Goal: Information Seeking & Learning: Learn about a topic

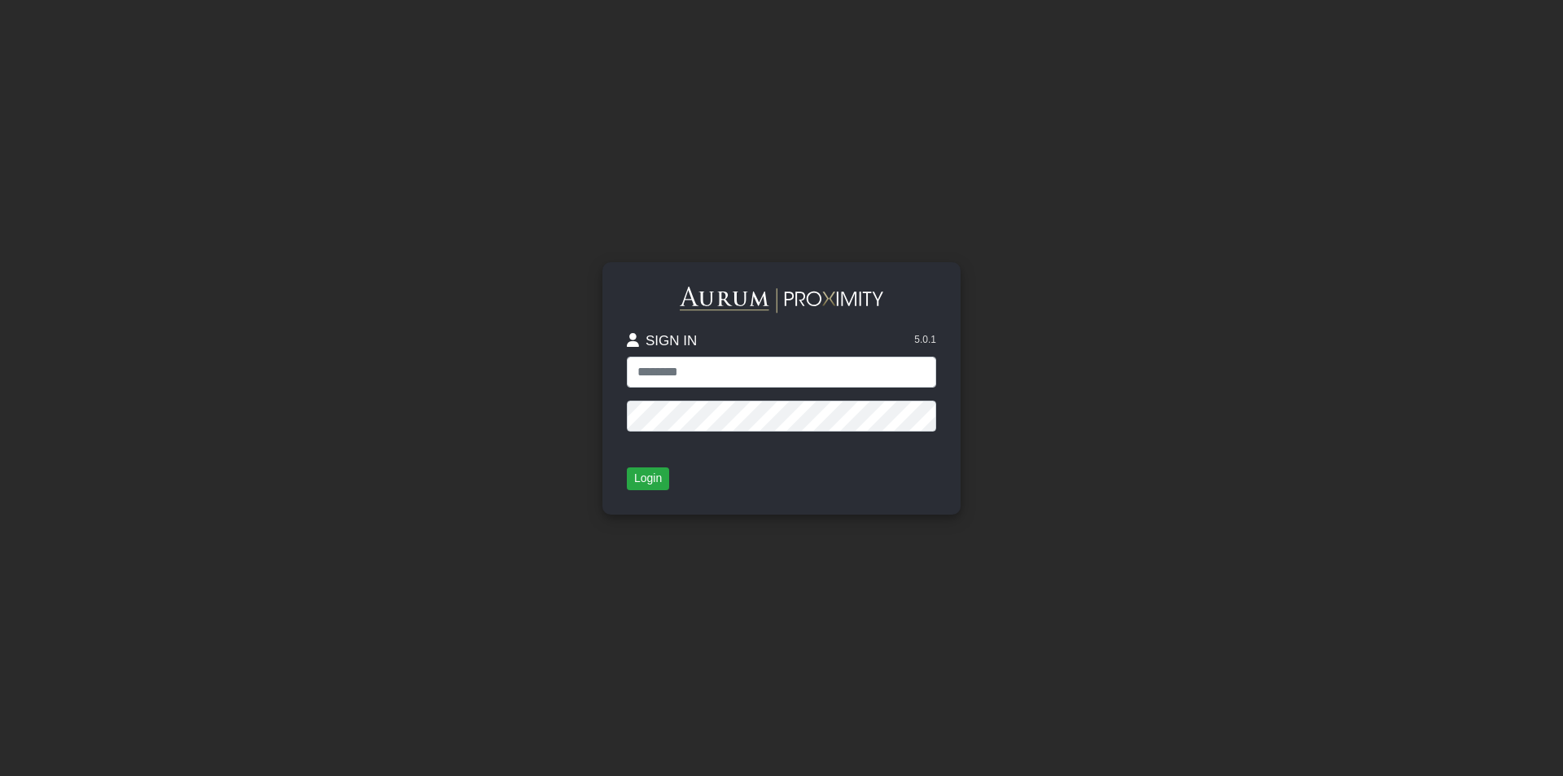
type input "**********"
click at [655, 487] on button "Login" at bounding box center [648, 478] width 42 height 23
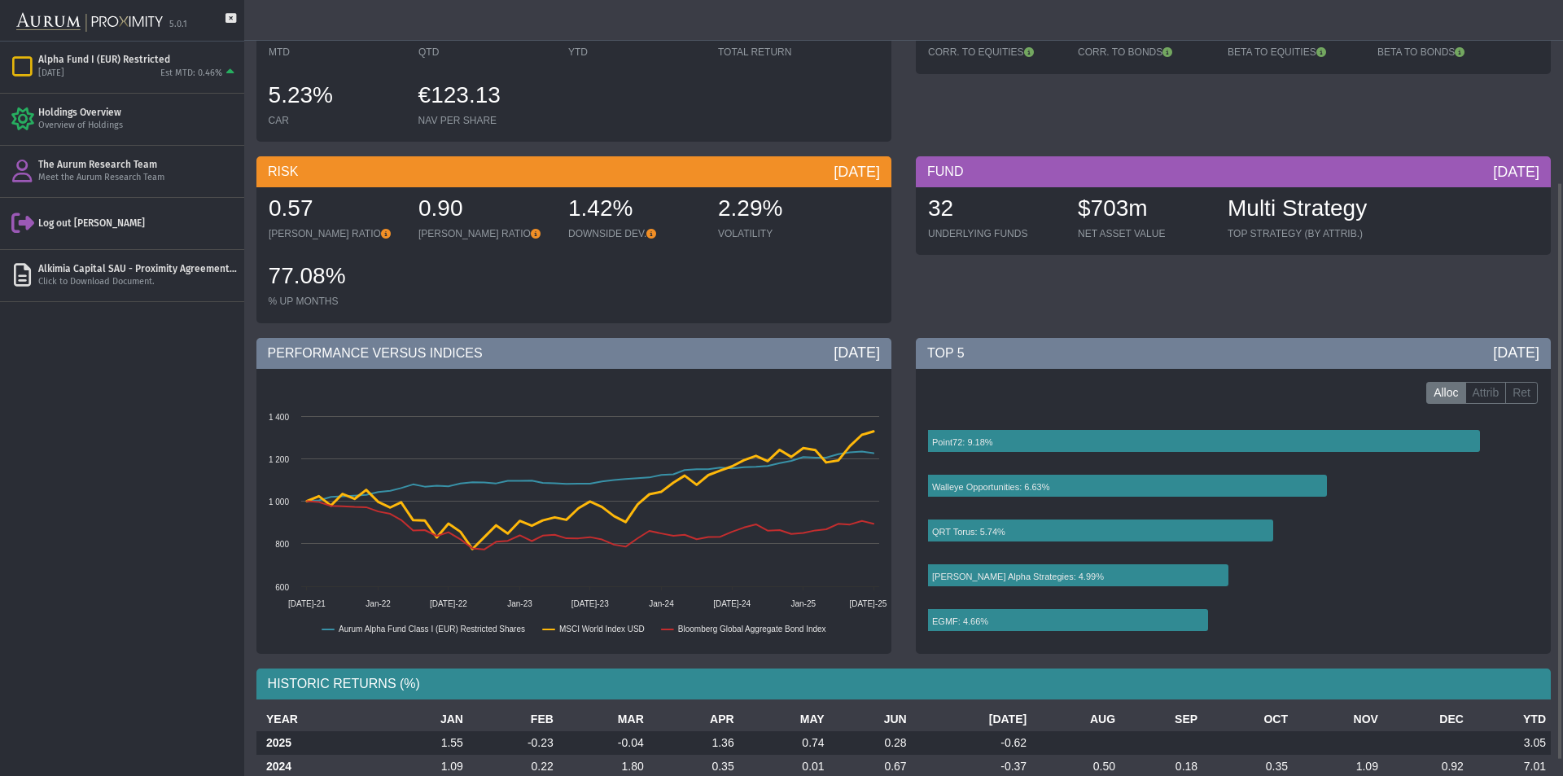
scroll to position [265, 0]
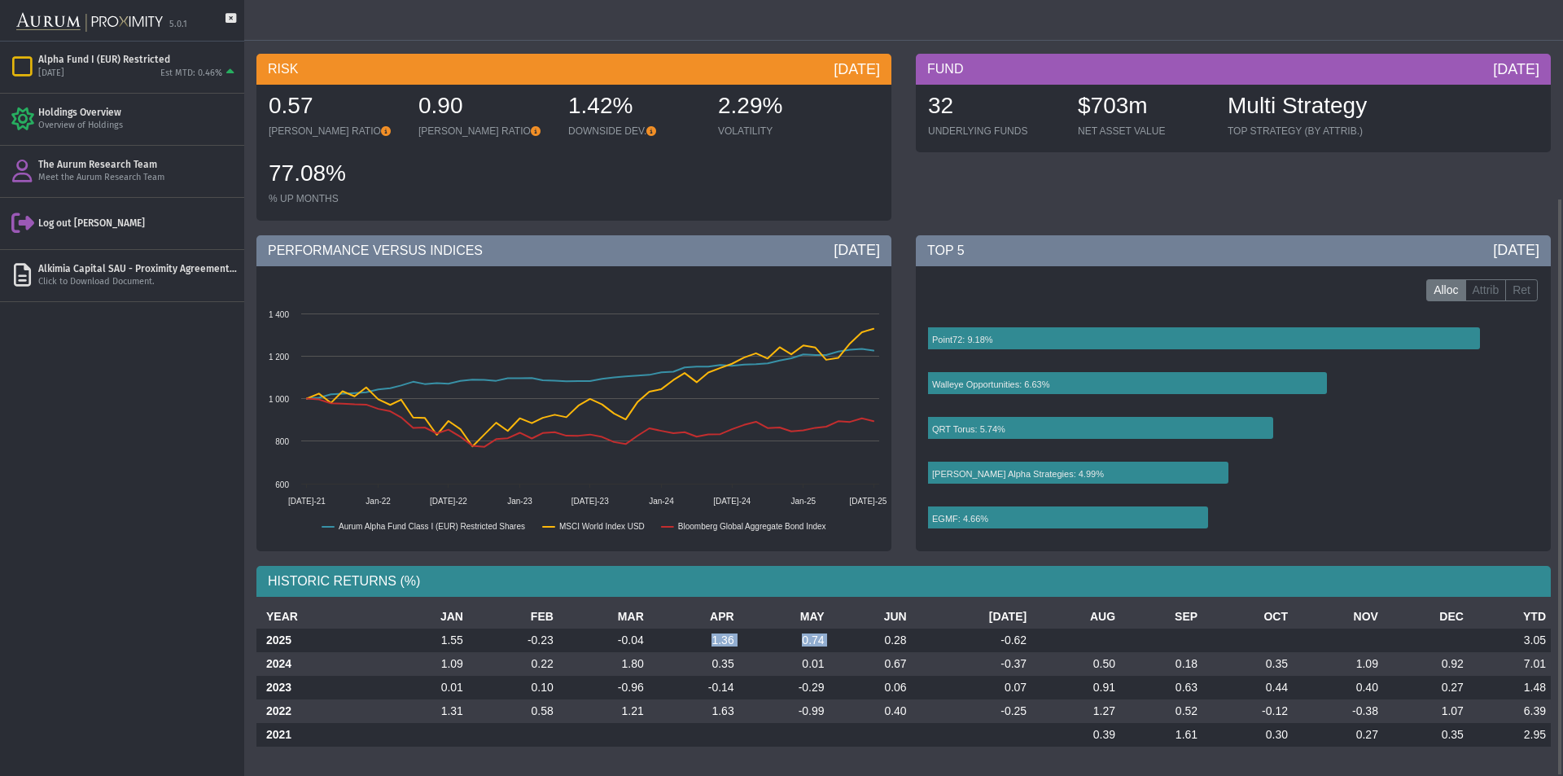
drag, startPoint x: 717, startPoint y: 642, endPoint x: 848, endPoint y: 643, distance: 131.1
click at [848, 643] on tr "2025 1.55 -0.23 -0.04 1.36 0.74 0.28 -0.62 3.05" at bounding box center [903, 641] width 1295 height 24
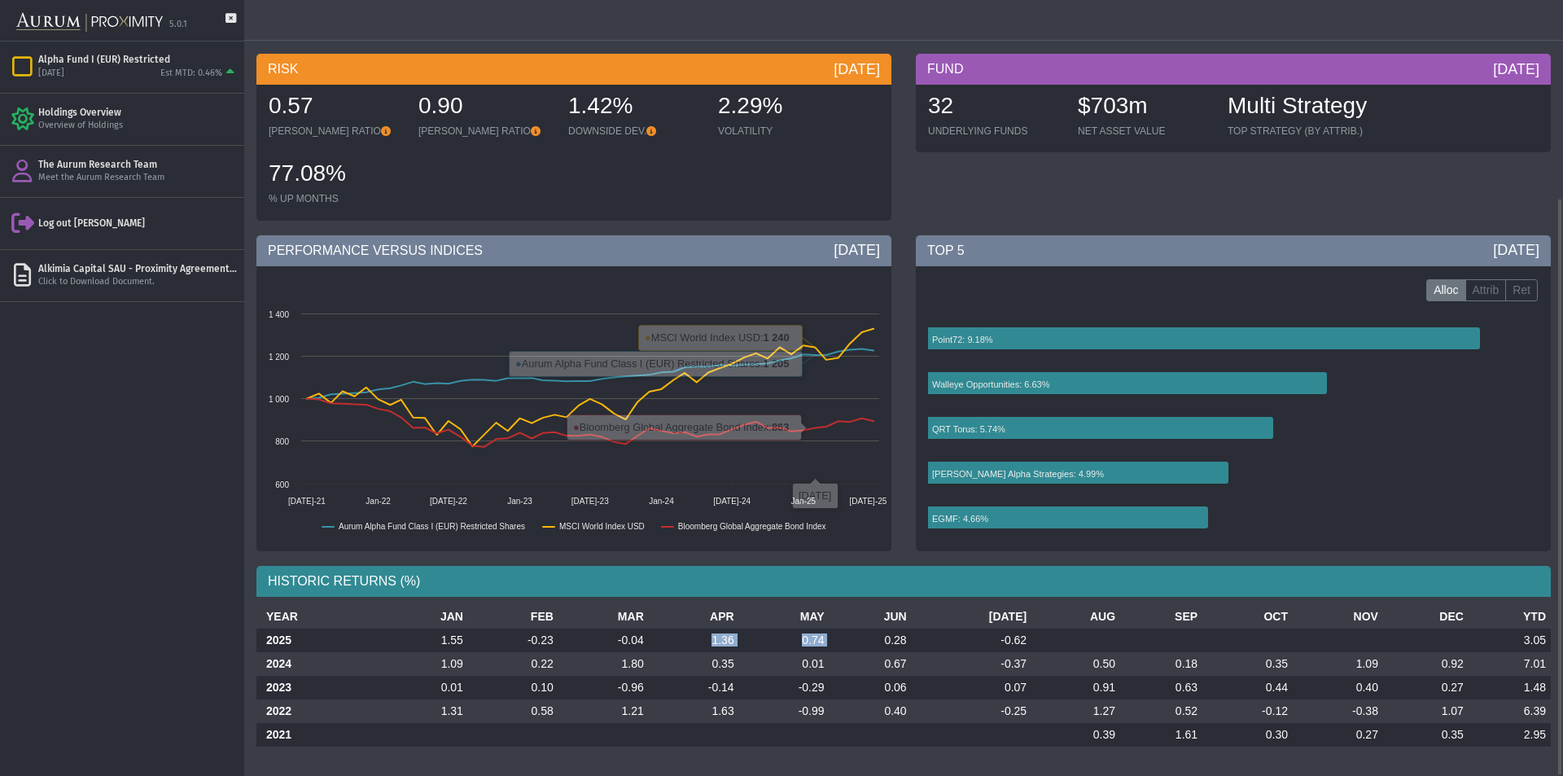
scroll to position [0, 0]
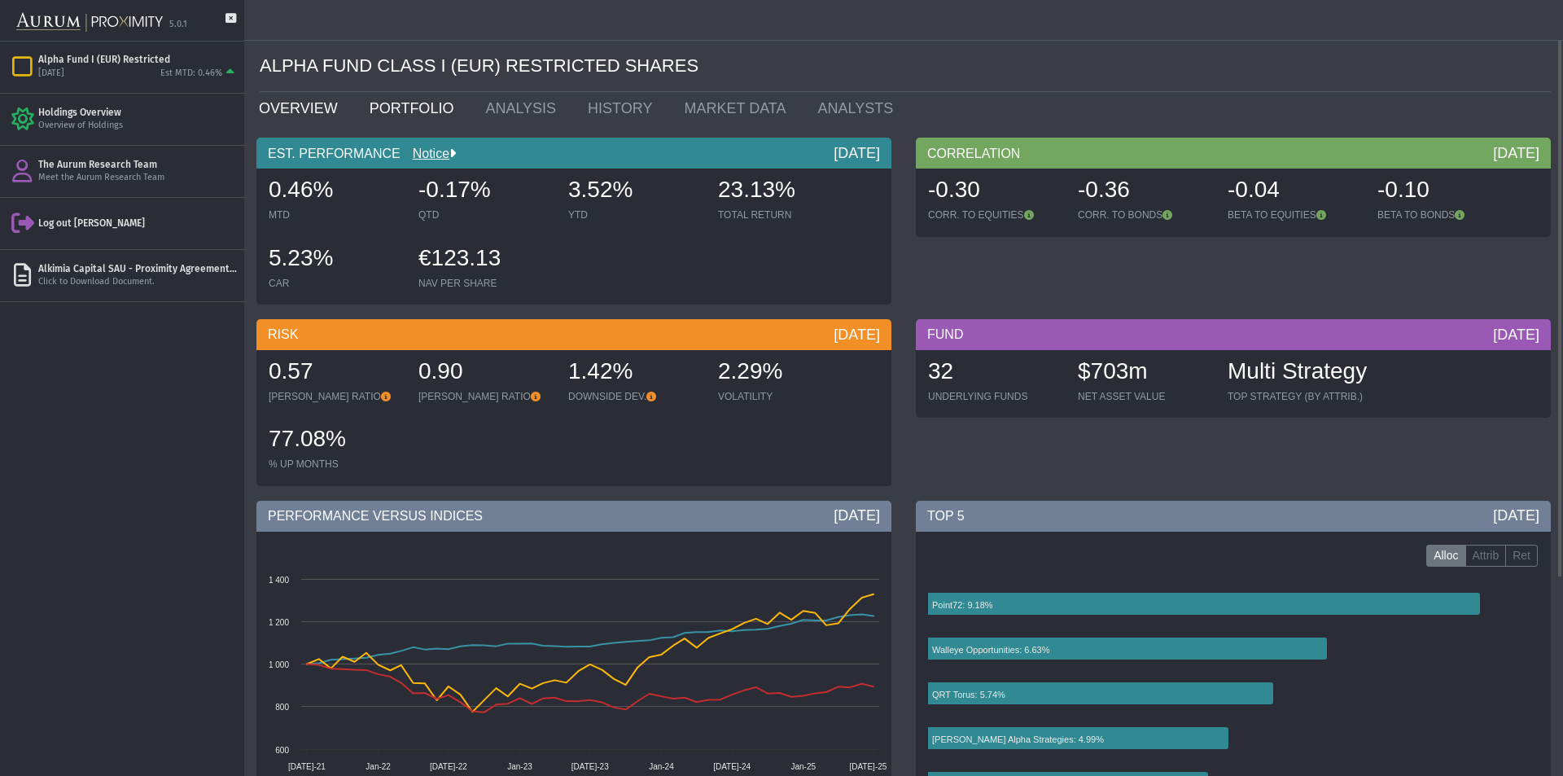
click at [410, 101] on link "PORTFOLIO" at bounding box center [415, 108] width 116 height 33
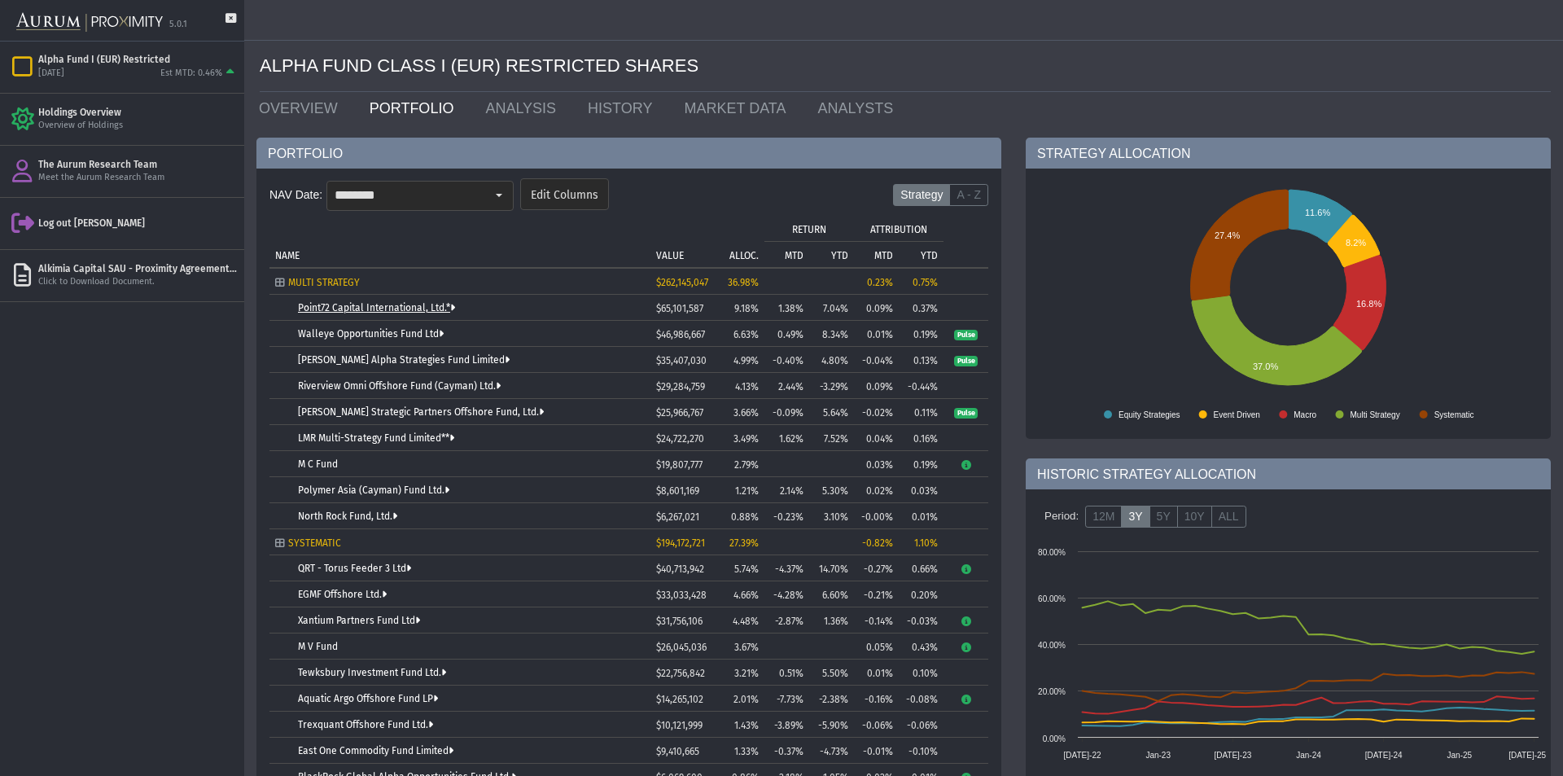
click at [347, 306] on link "Point72 Capital International, Ltd.*" at bounding box center [376, 307] width 157 height 11
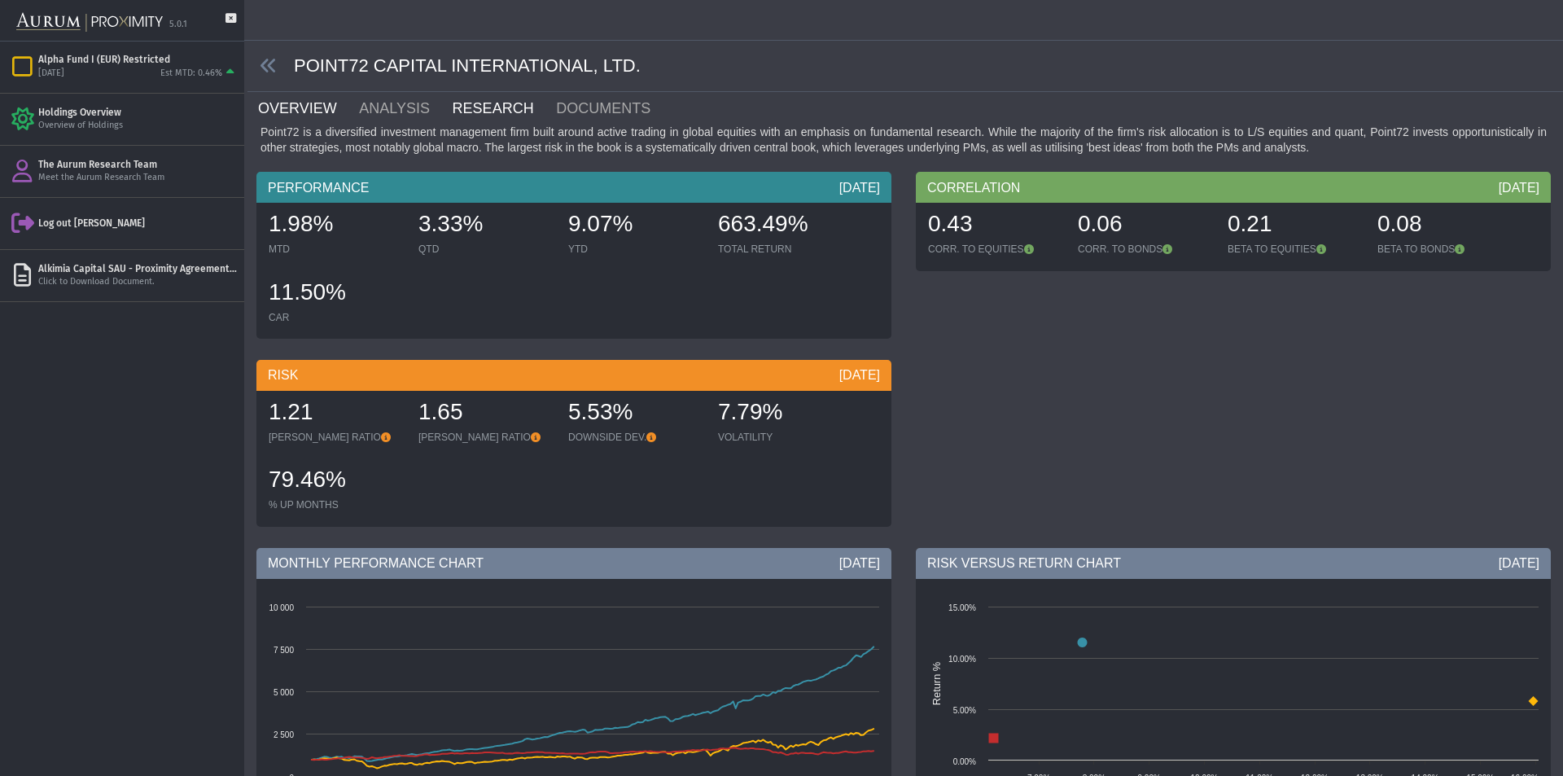
click at [497, 105] on link "RESEARCH" at bounding box center [503, 108] width 104 height 33
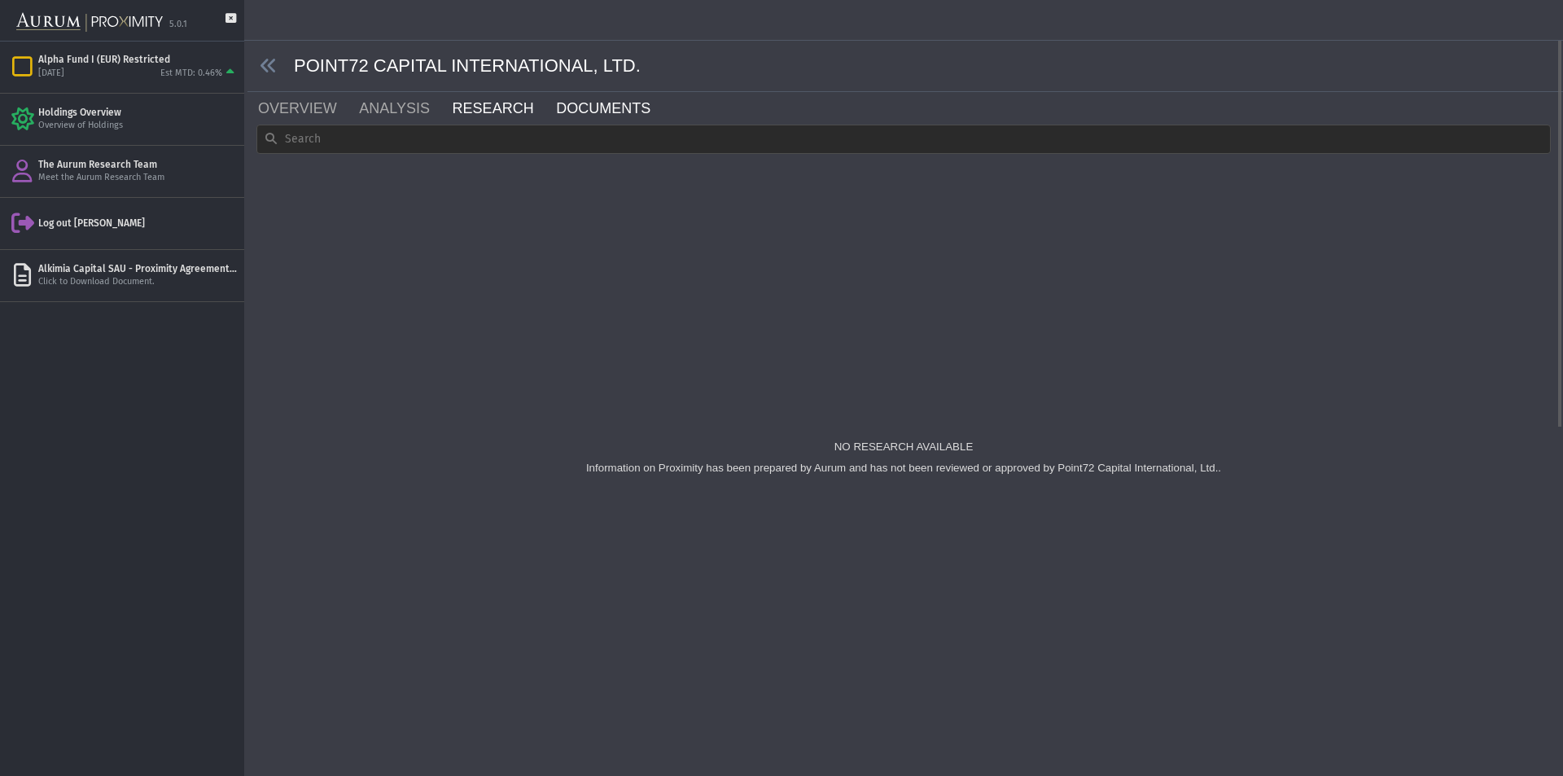
click at [555, 105] on link "DOCUMENTS" at bounding box center [613, 108] width 117 height 33
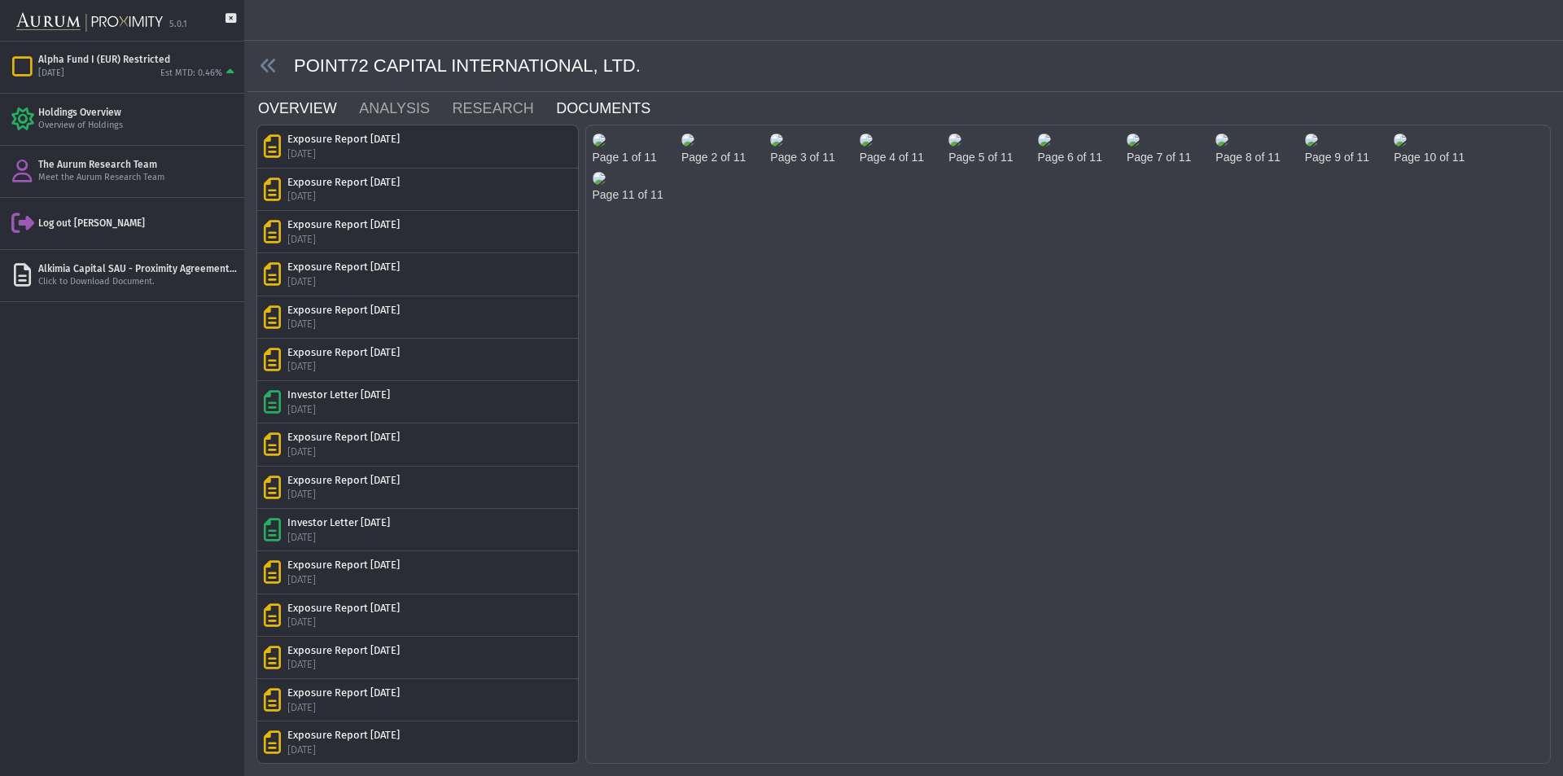
click at [322, 102] on link "OVERVIEW" at bounding box center [306, 108] width 101 height 33
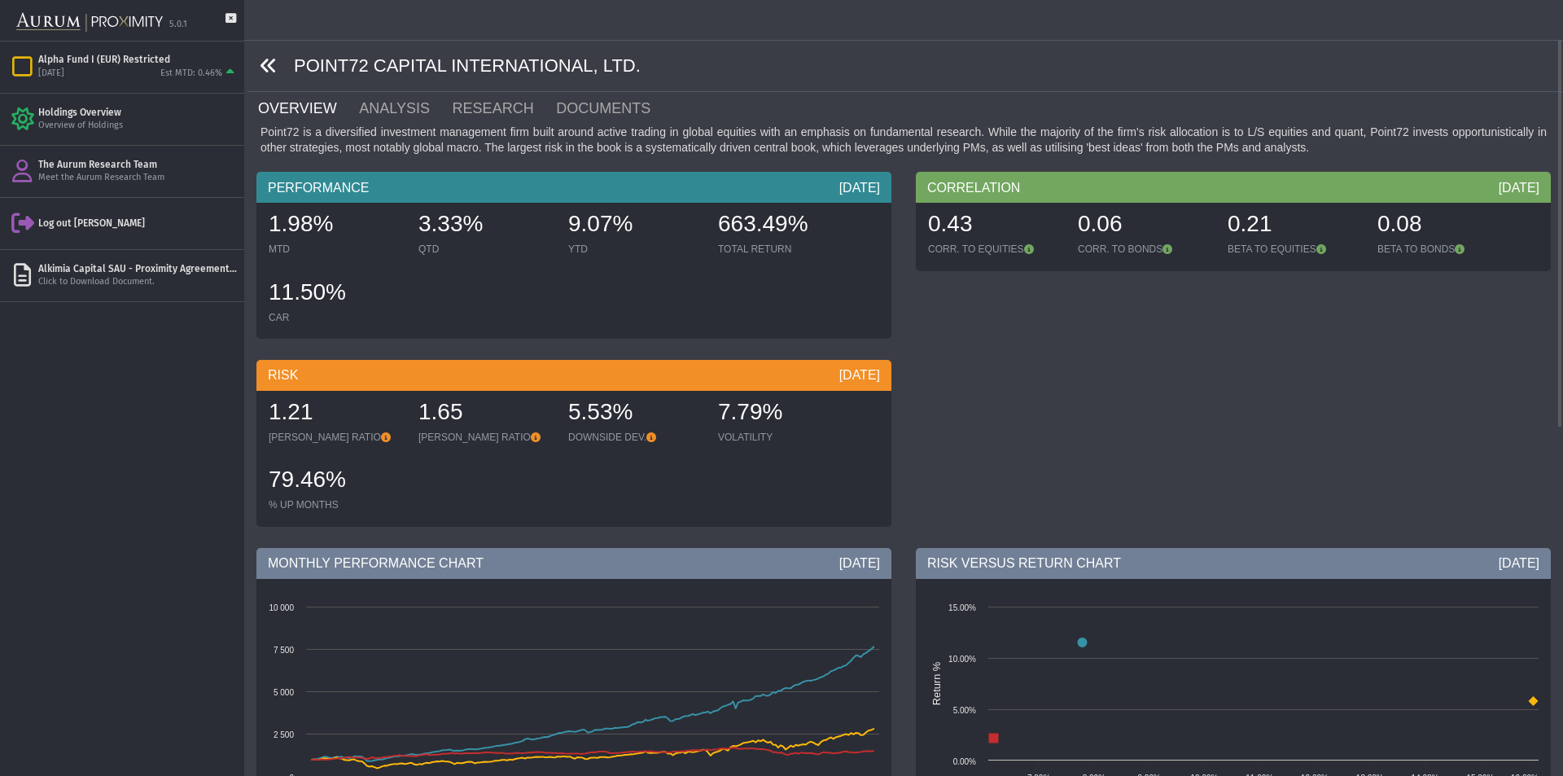
click at [264, 63] on icon at bounding box center [269, 66] width 18 height 18
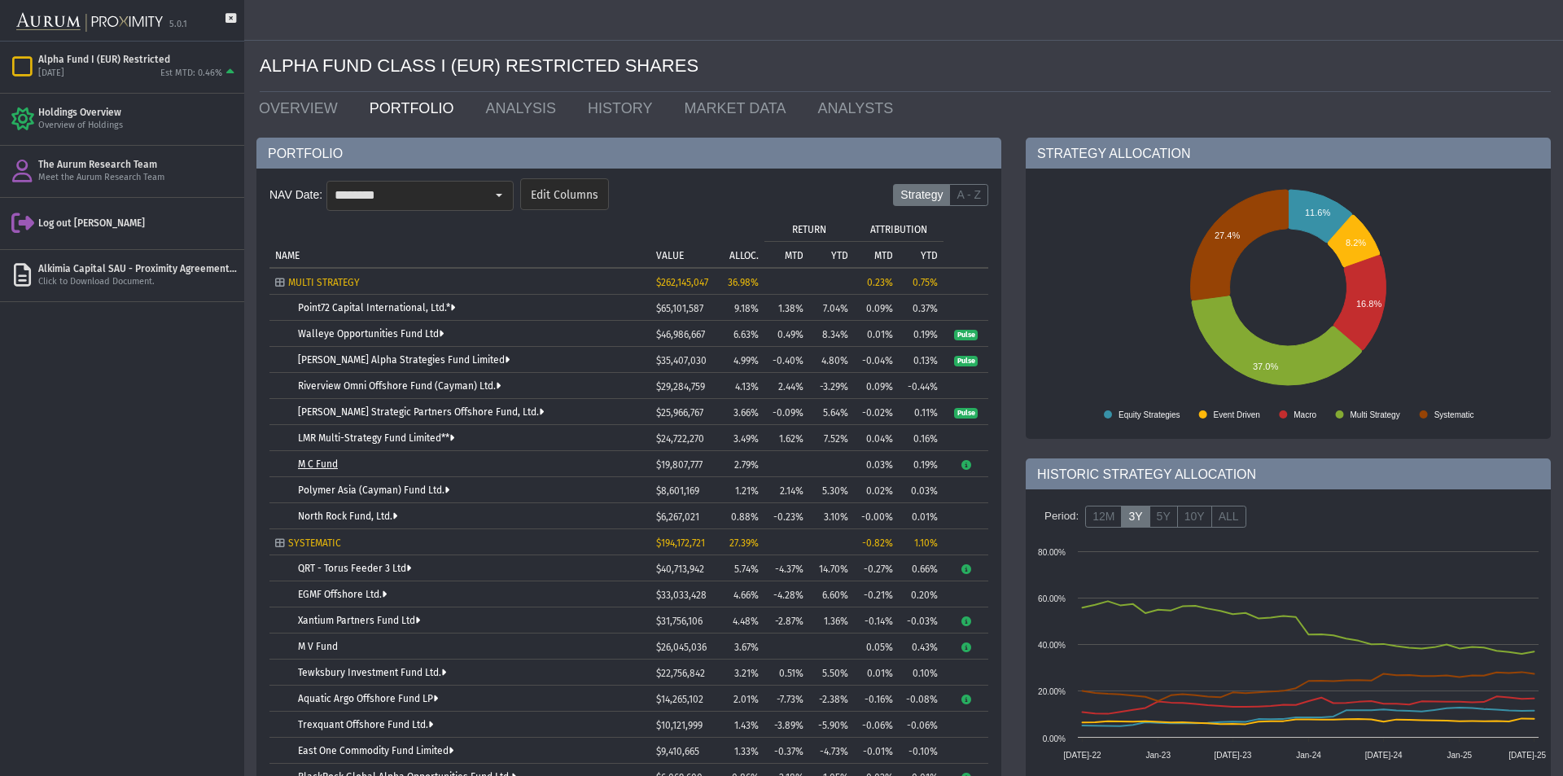
click at [326, 466] on link "M C Fund" at bounding box center [318, 463] width 40 height 11
click at [325, 466] on link "M C Fund" at bounding box center [318, 463] width 40 height 11
click at [377, 412] on link "[PERSON_NAME] Strategic Partners Offshore Fund, Ltd." at bounding box center [421, 411] width 246 height 11
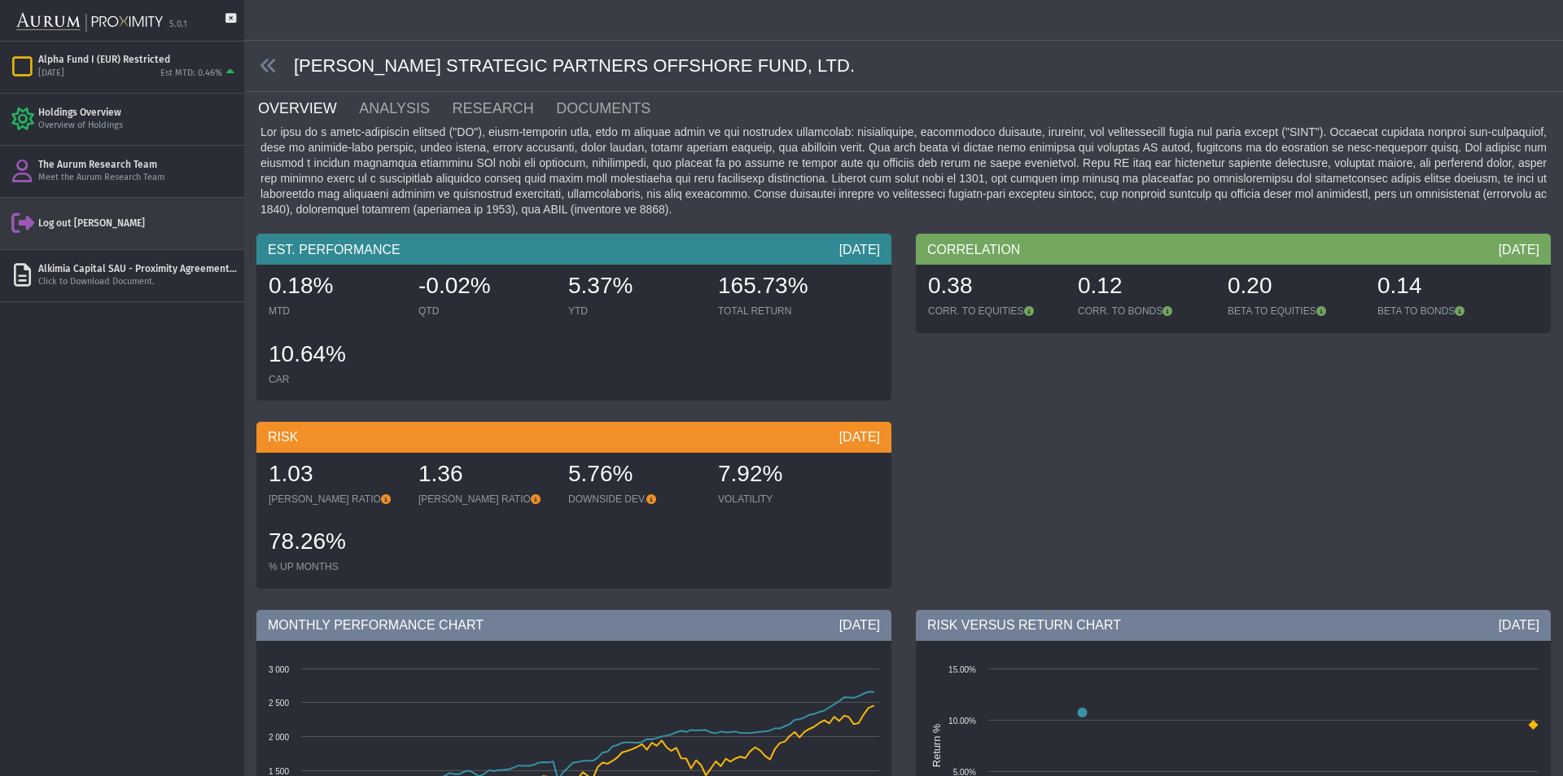
click at [154, 243] on div "Log out [PERSON_NAME]" at bounding box center [122, 223] width 244 height 51
